Goal: Transaction & Acquisition: Purchase product/service

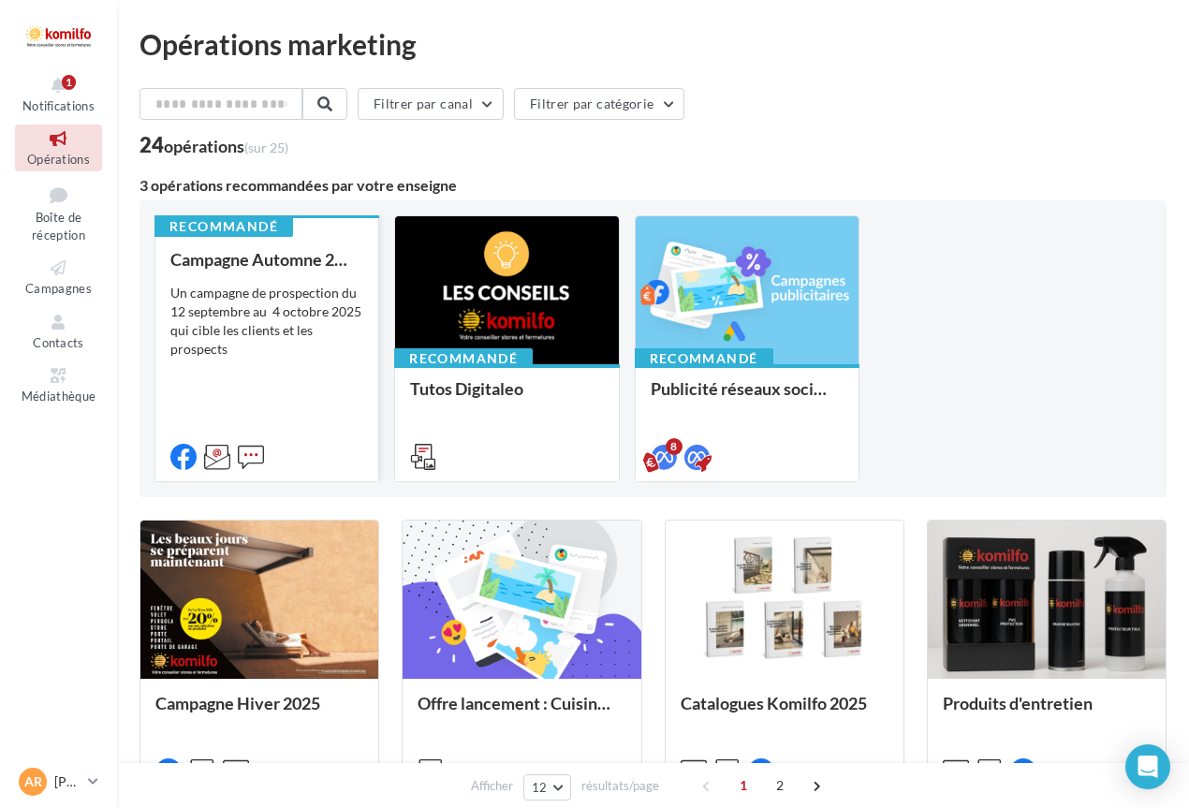
click at [278, 317] on div "Un campagne de prospection du 12 septembre au 4 octobre 2025 qui cible les clie…" at bounding box center [266, 321] width 193 height 75
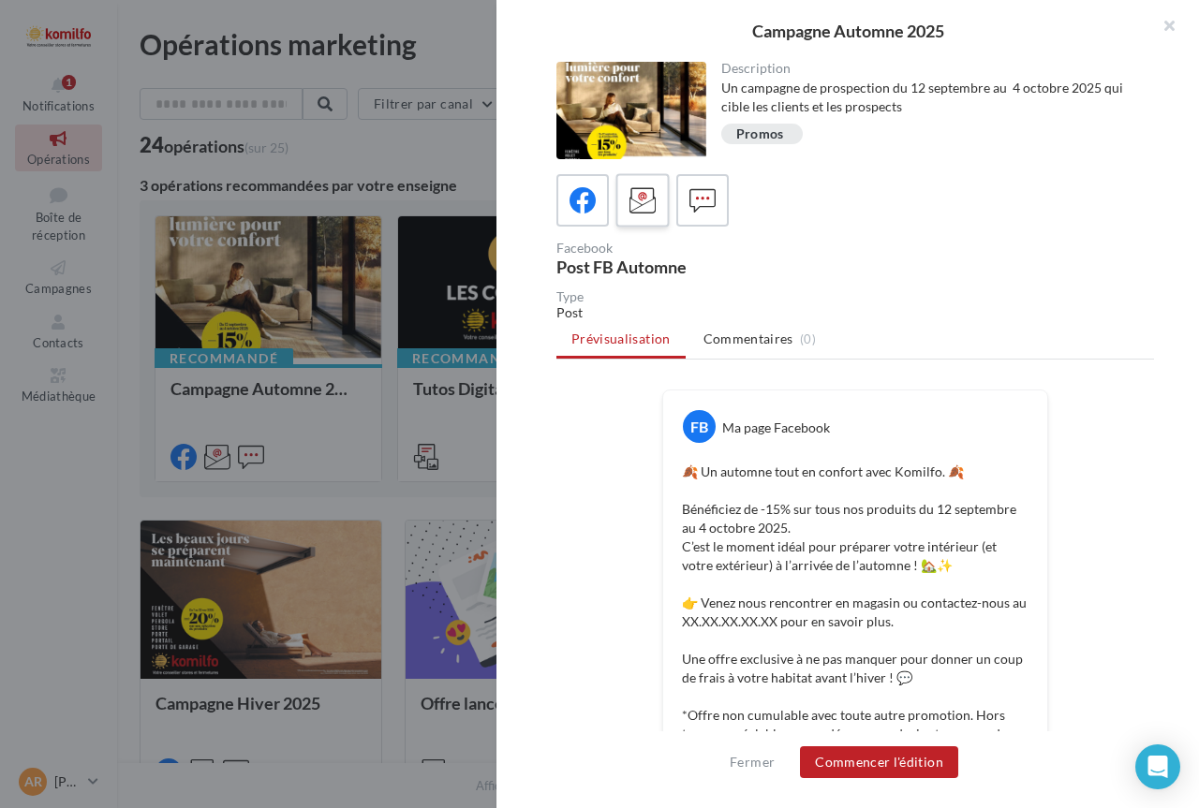
click at [650, 196] on icon at bounding box center [642, 200] width 27 height 27
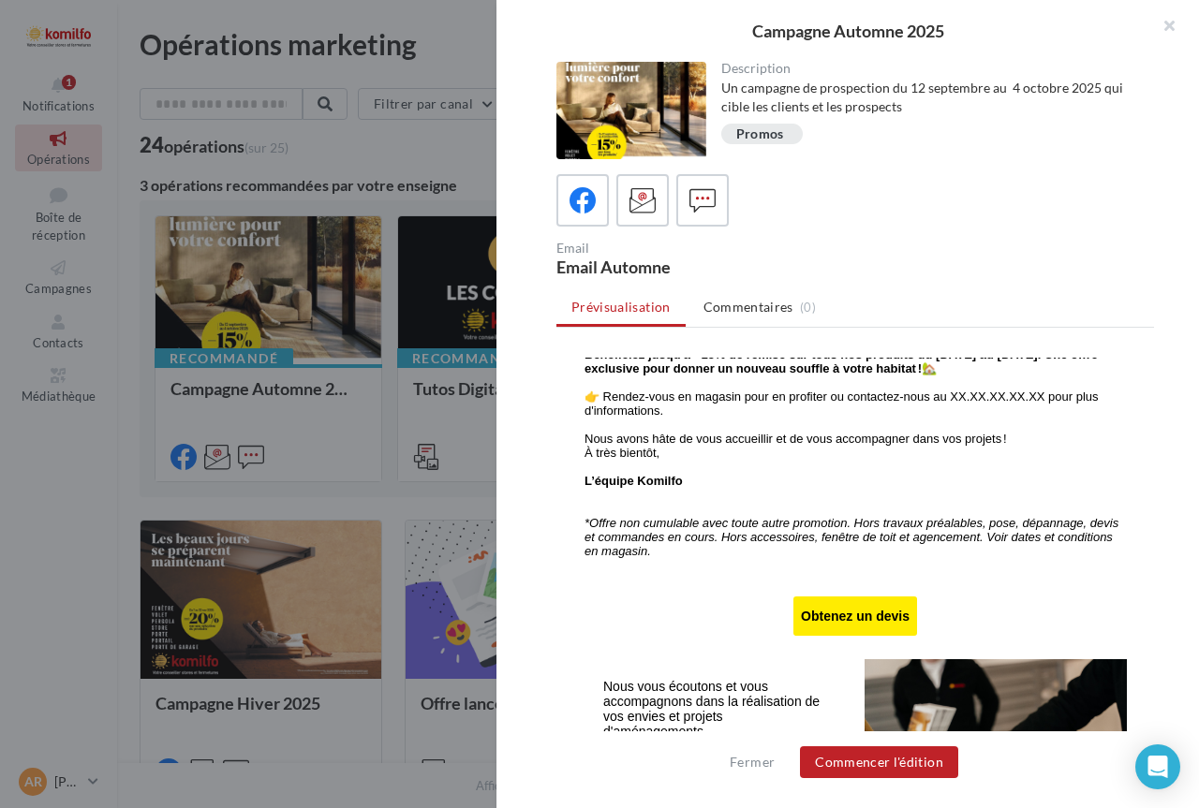
scroll to position [999, 0]
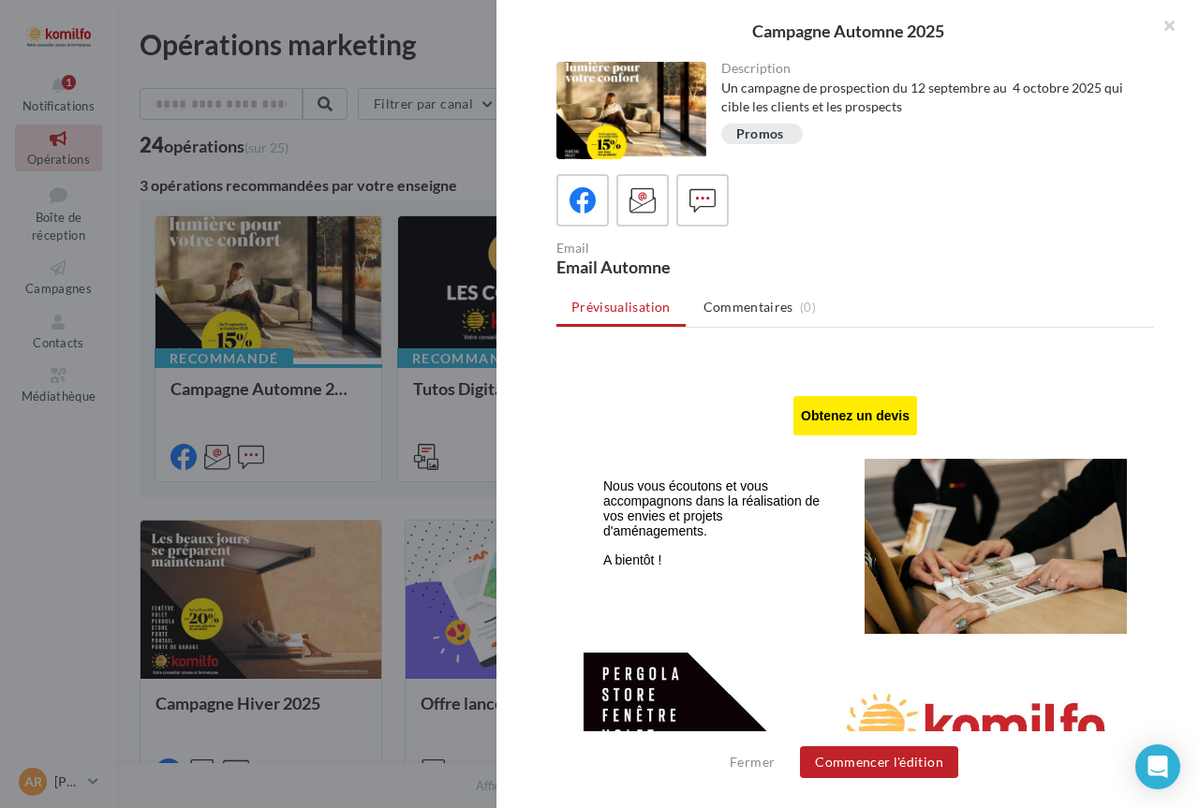
click at [847, 421] on link "Obtenez un devis" at bounding box center [855, 415] width 122 height 15
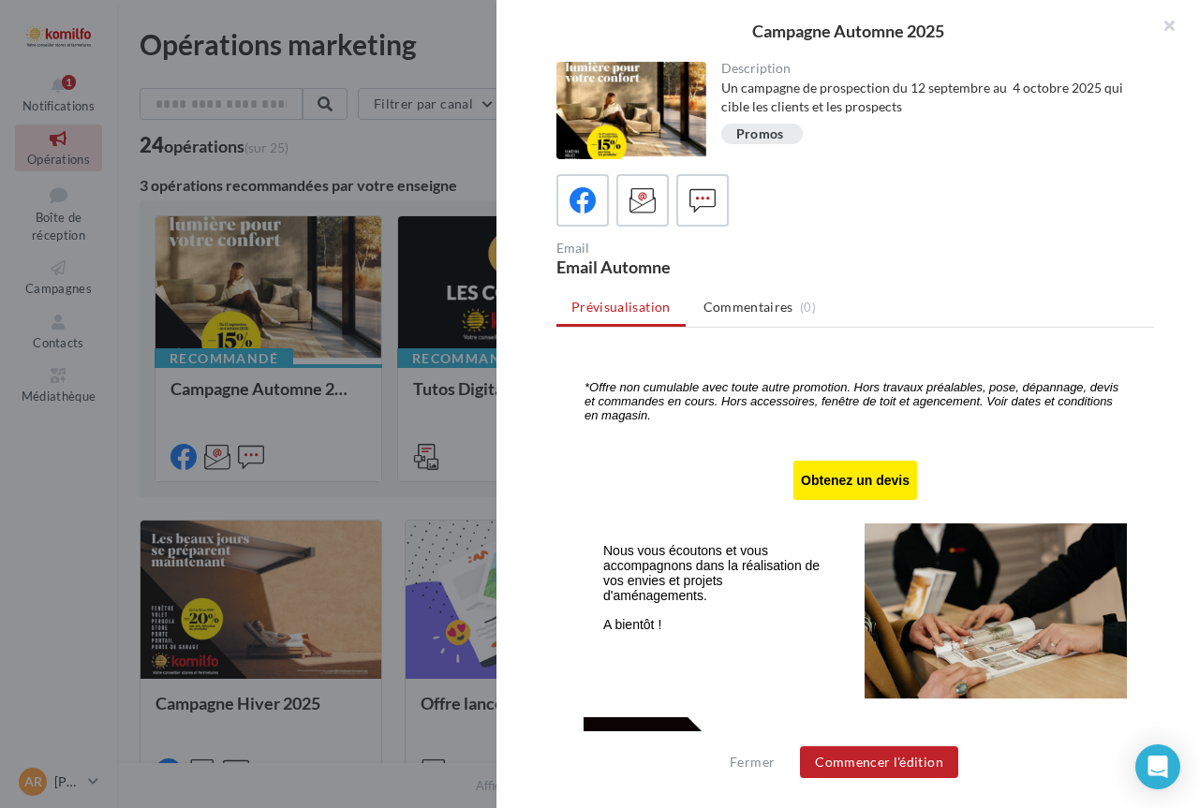
scroll to position [1134, 0]
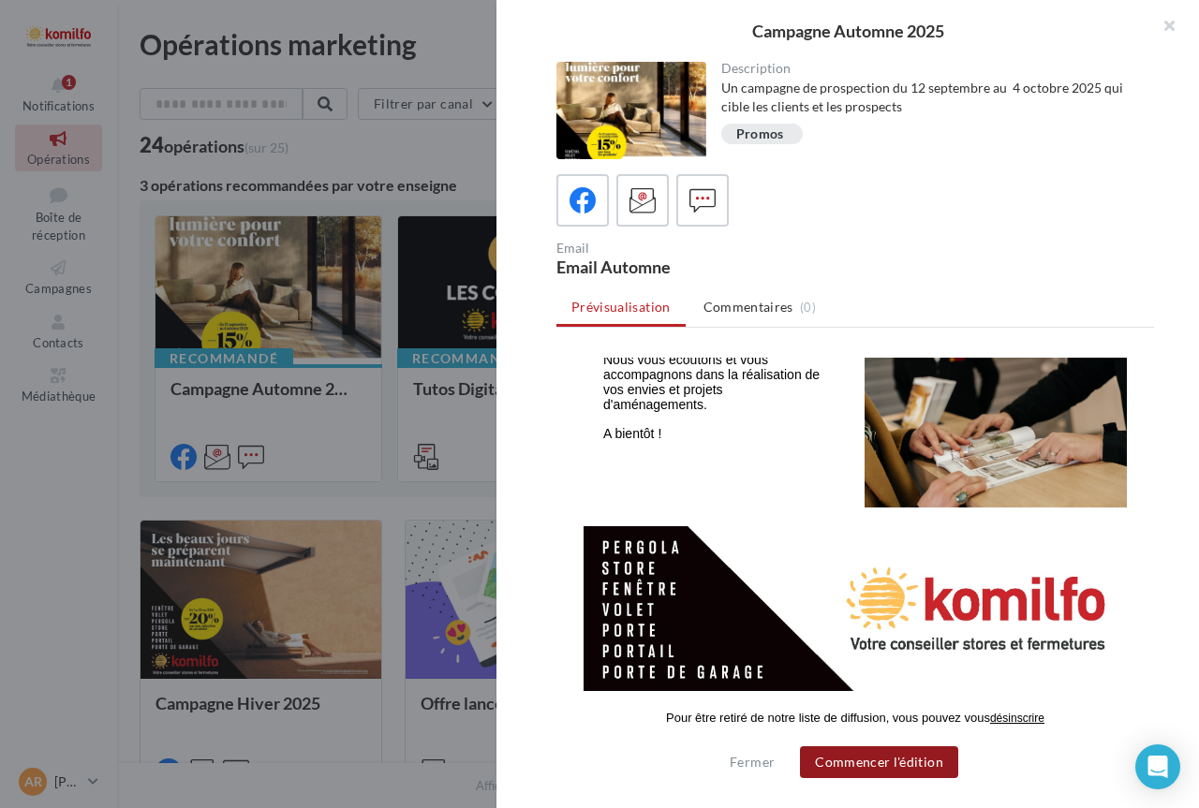
click at [894, 759] on button "Commencer l'édition" at bounding box center [879, 762] width 158 height 32
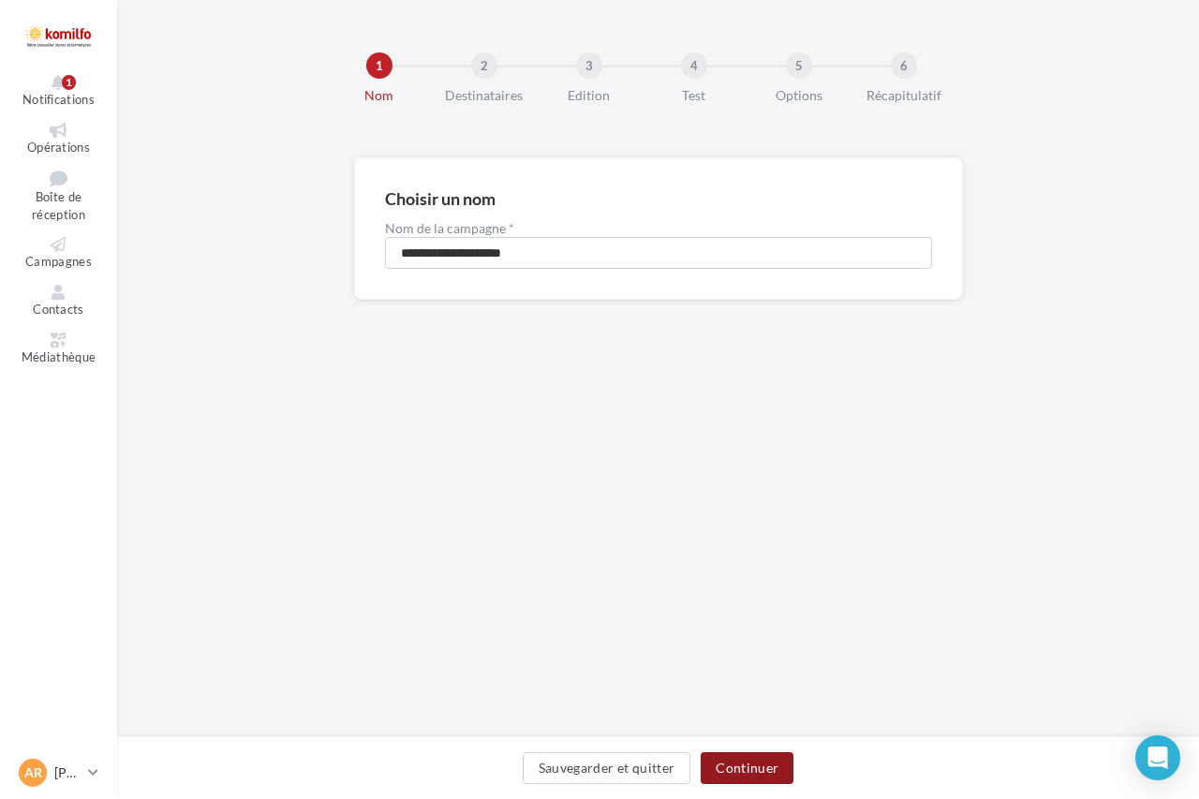
click at [748, 763] on button "Continuer" at bounding box center [746, 768] width 93 height 32
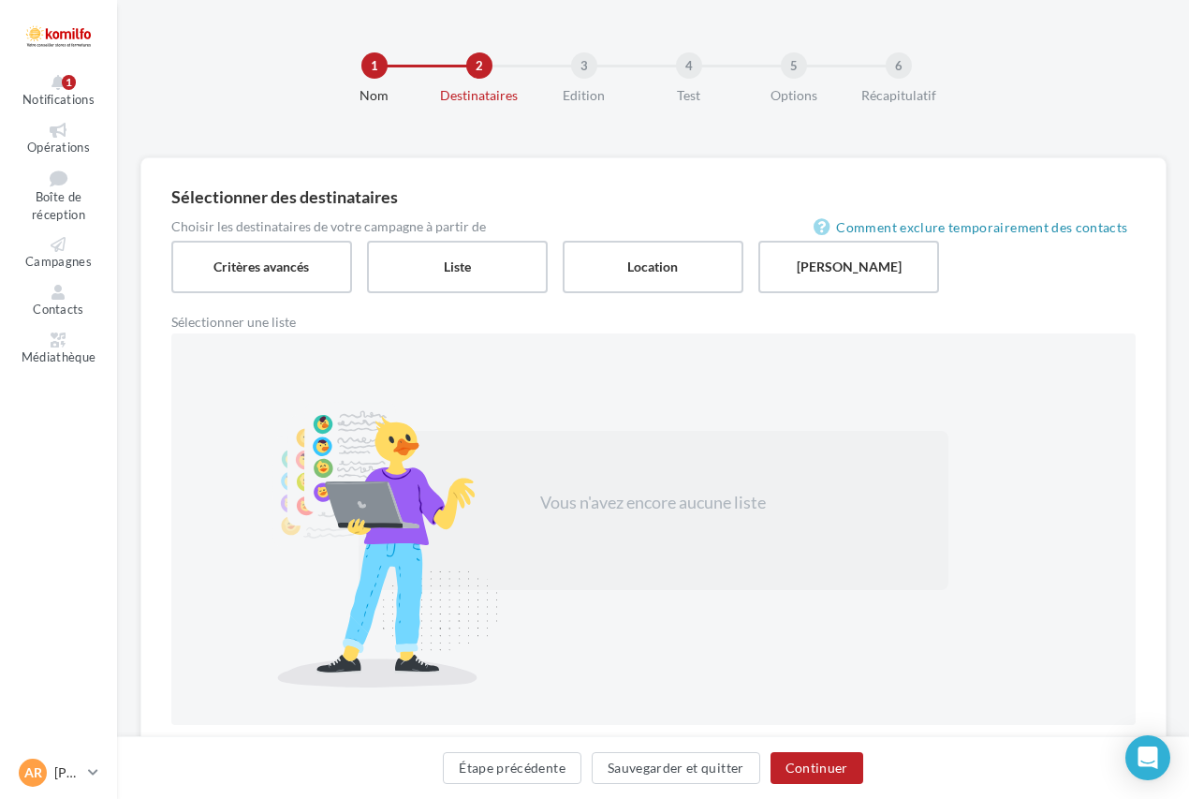
scroll to position [67, 0]
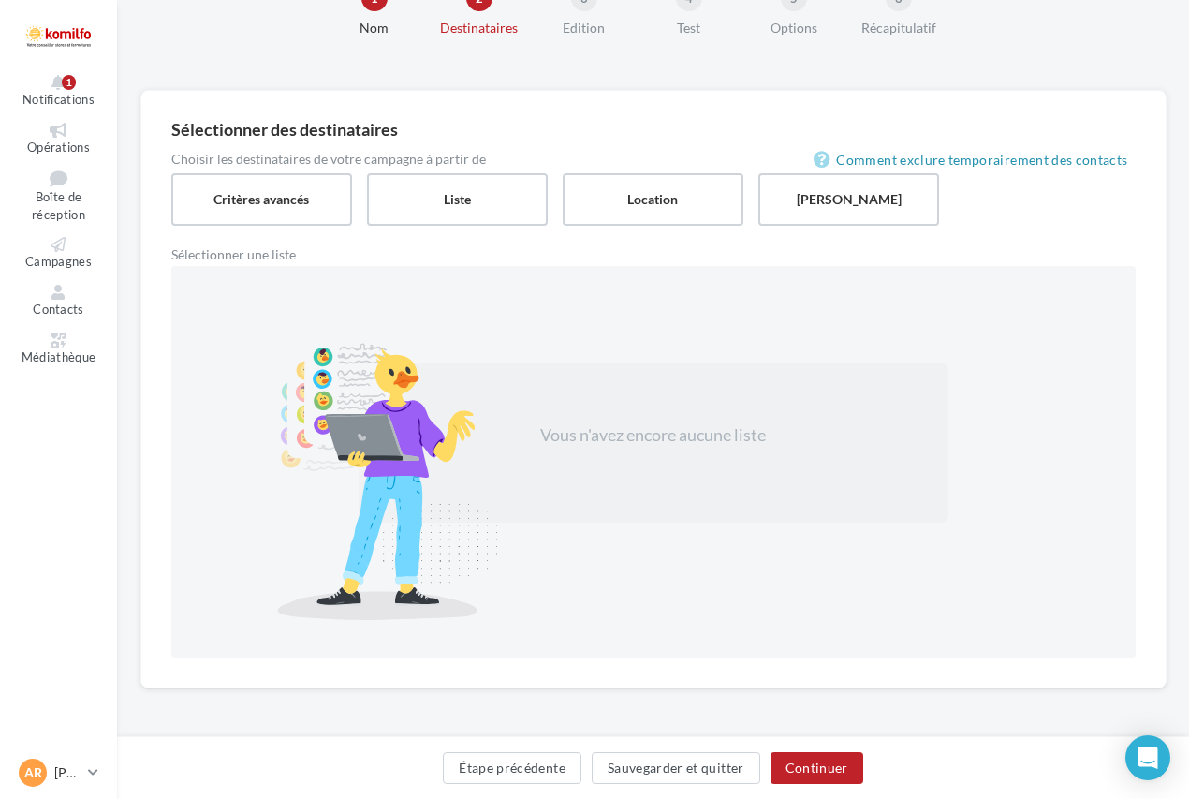
click at [711, 427] on div "Vous n'avez encore aucune liste" at bounding box center [654, 435] width 350 height 24
click at [892, 183] on label "Saisie manuelle" at bounding box center [849, 198] width 184 height 53
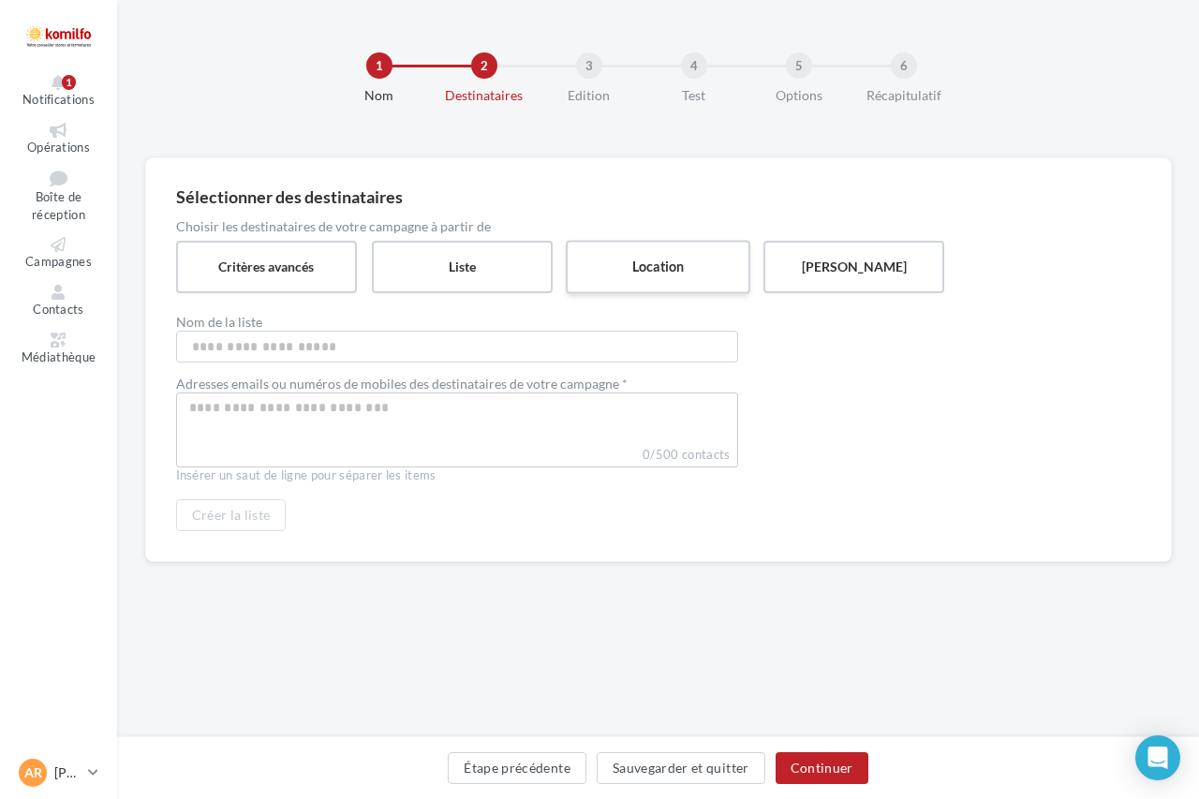
click at [642, 264] on label "Location" at bounding box center [658, 266] width 184 height 53
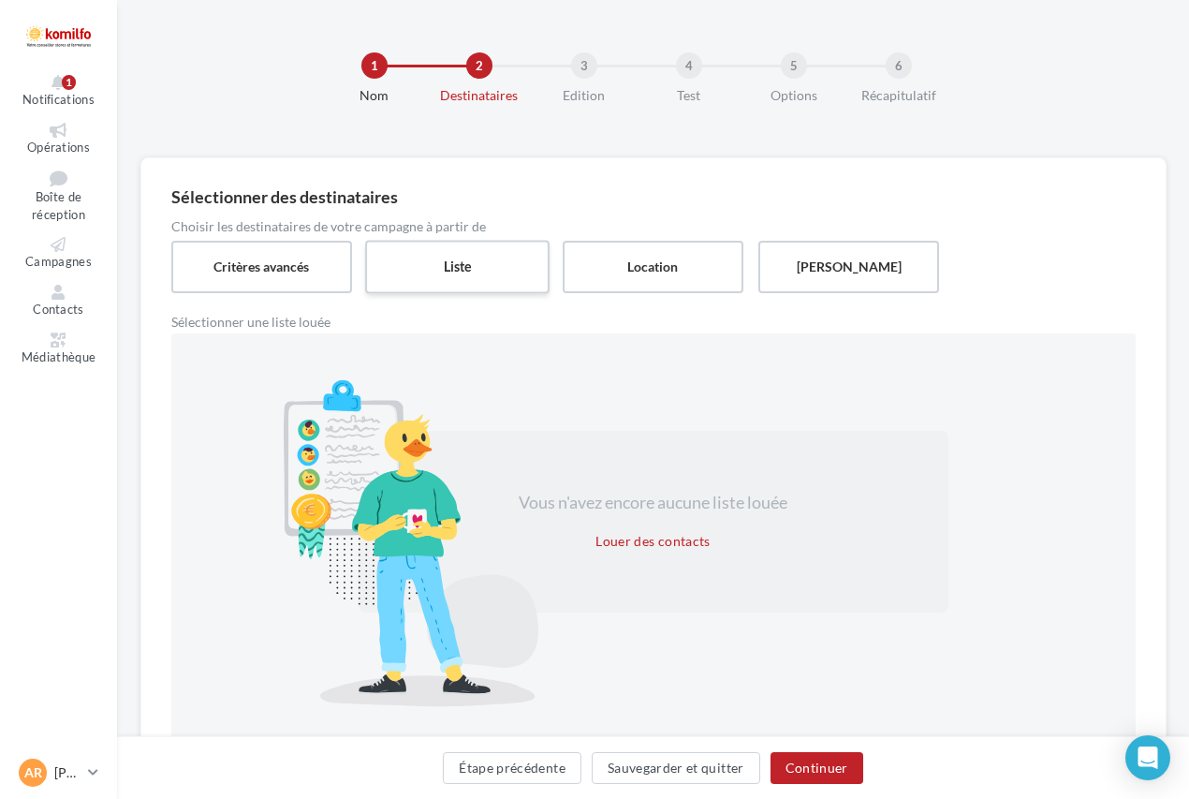
click at [478, 264] on label "Liste" at bounding box center [457, 266] width 184 height 53
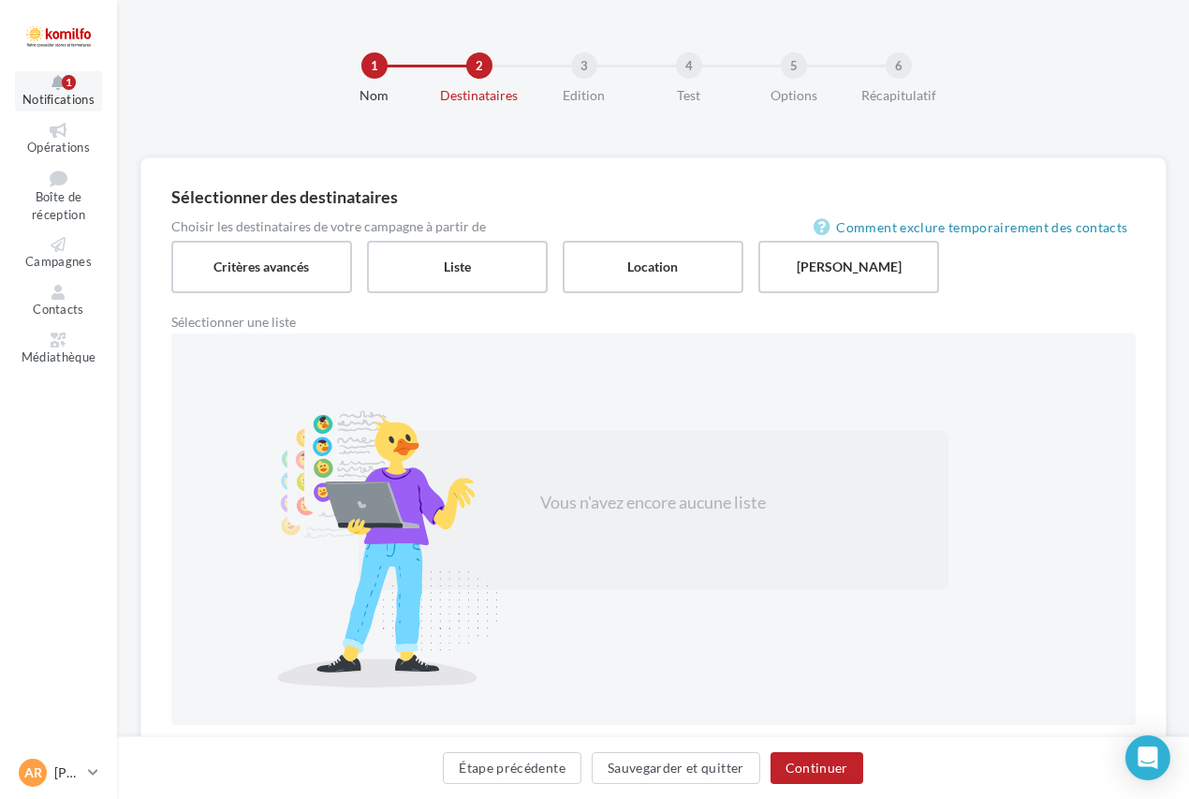
click at [78, 97] on span "Notifications" at bounding box center [58, 99] width 72 height 15
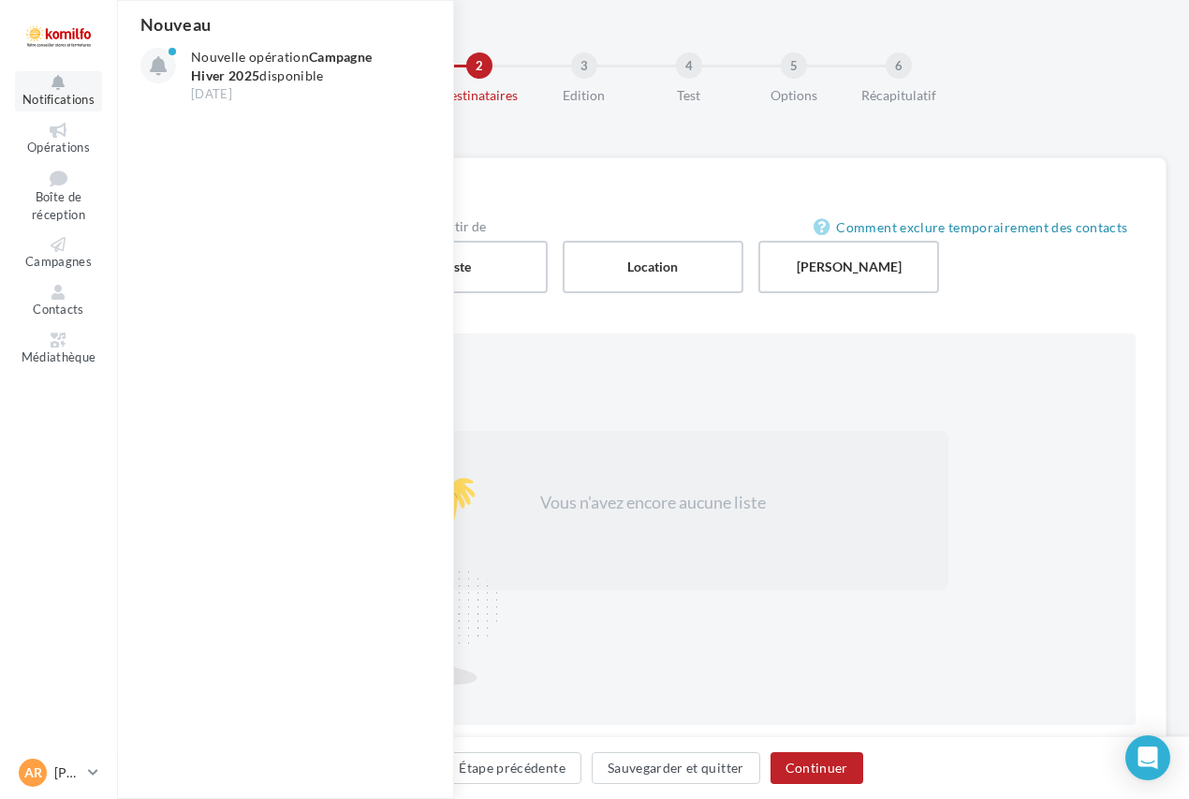
click at [78, 97] on span "Notifications" at bounding box center [58, 99] width 72 height 15
